Goal: Navigation & Orientation: Find specific page/section

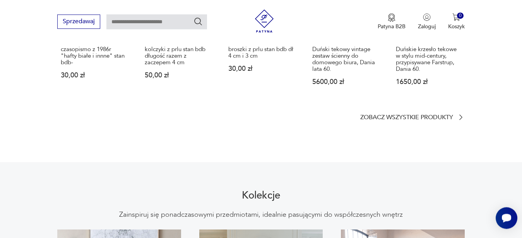
scroll to position [592, 0]
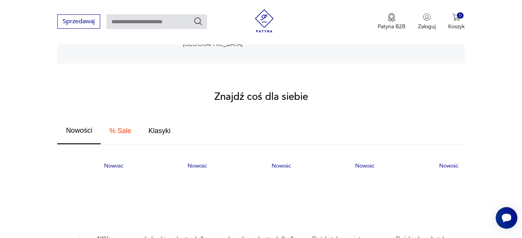
scroll to position [434, 0]
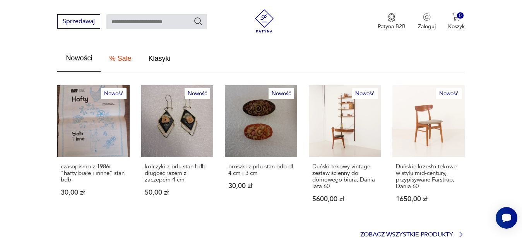
click at [420, 232] on p "Zobacz wszystkie produkty" at bounding box center [407, 234] width 93 height 5
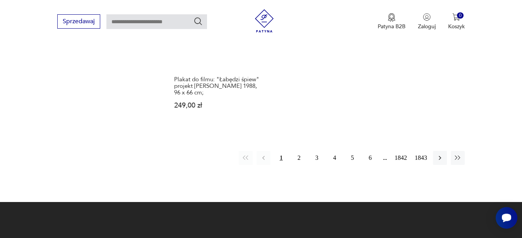
scroll to position [1062, 0]
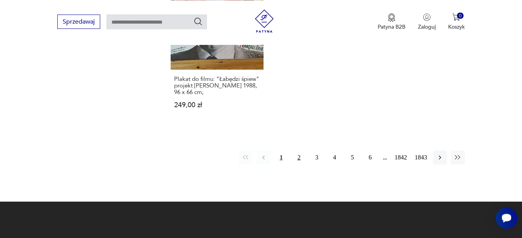
click at [299, 151] on button "2" at bounding box center [299, 158] width 14 height 14
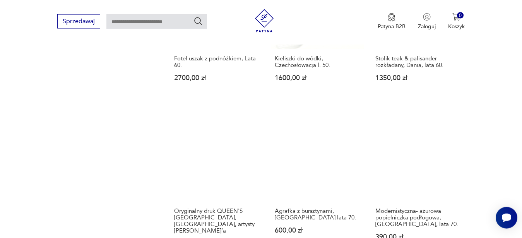
scroll to position [772, 0]
